Goal: Information Seeking & Learning: Understand process/instructions

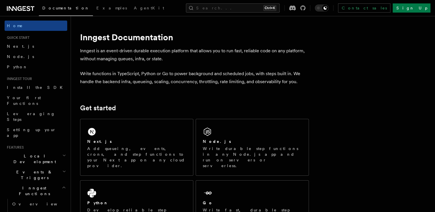
click at [40, 153] on span "Local Development" at bounding box center [34, 158] width 58 height 11
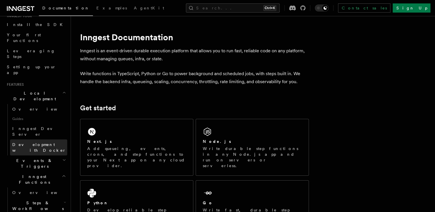
click at [46, 142] on span "Development with Docker" at bounding box center [39, 147] width 54 height 10
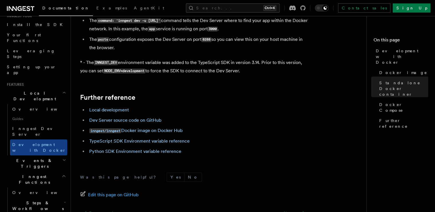
scroll to position [572, 0]
click at [29, 107] on span "Overview" at bounding box center [41, 109] width 59 height 5
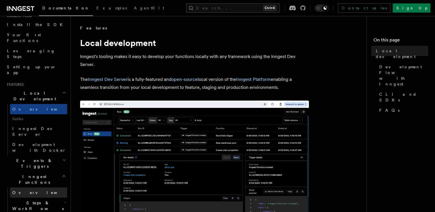
click at [26, 191] on span "Overview" at bounding box center [41, 193] width 59 height 5
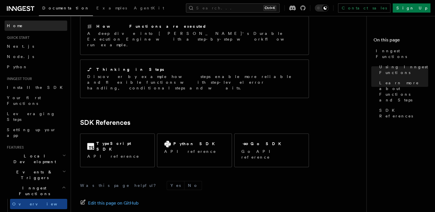
click at [15, 22] on link "Home" at bounding box center [36, 26] width 63 height 10
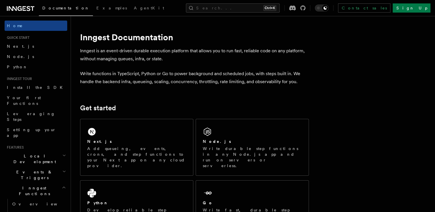
click at [61, 10] on span "Documentation" at bounding box center [65, 8] width 47 height 5
click at [29, 199] on link "Overview" at bounding box center [38, 204] width 57 height 10
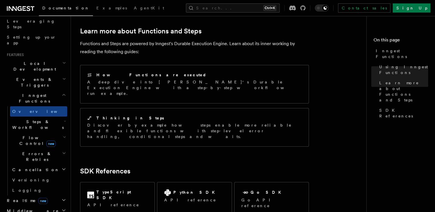
scroll to position [470, 0]
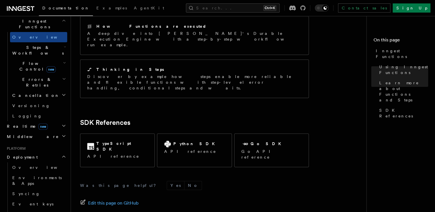
scroll to position [170, 0]
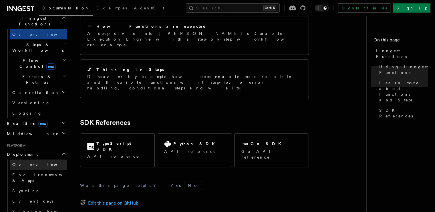
click at [22, 163] on span "Overview" at bounding box center [41, 165] width 59 height 5
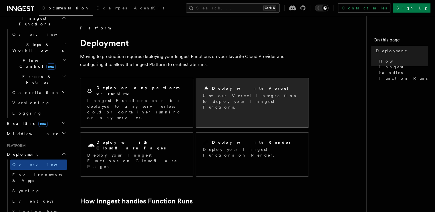
scroll to position [29, 0]
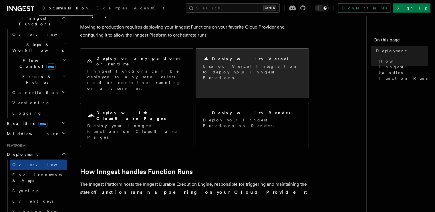
click at [232, 66] on p "Use our Vercel Integration to deploy your Inngest Functions." at bounding box center [252, 72] width 99 height 17
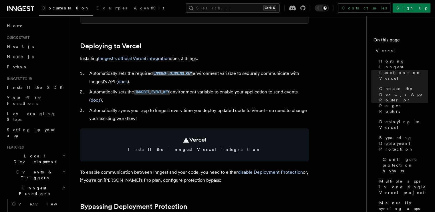
scroll to position [247, 0]
click at [150, 60] on link "Inngest's official Vercel integration" at bounding box center [134, 58] width 72 height 5
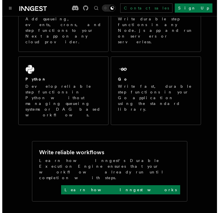
scroll to position [104, 0]
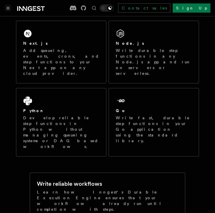
click at [10, 8] on button "Toggle navigation" at bounding box center [8, 8] width 7 height 7
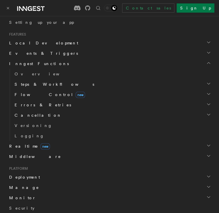
scroll to position [251, 0]
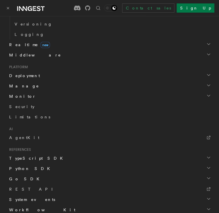
click at [20, 75] on span "Deployment" at bounding box center [23, 76] width 33 height 6
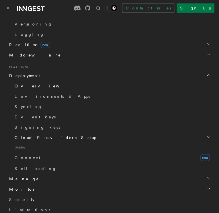
click at [23, 86] on span "Overview" at bounding box center [44, 86] width 59 height 5
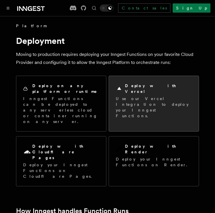
click at [141, 103] on div "Deploy with Vercel Use our Vercel Integration to deploy your Inngest Functions." at bounding box center [154, 100] width 90 height 49
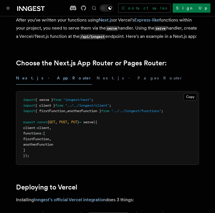
scroll to position [214, 0]
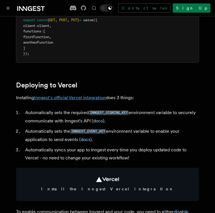
click at [75, 100] on link "Inngest's official Vercel integration" at bounding box center [70, 97] width 72 height 5
